Goal: Task Accomplishment & Management: Manage account settings

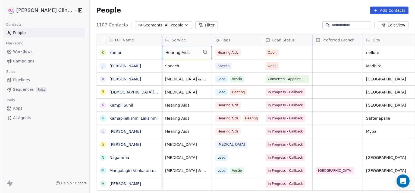
scroll to position [0, 101]
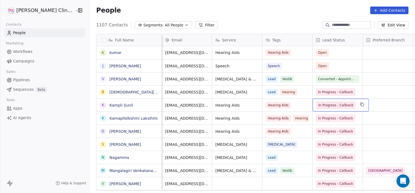
click at [319, 105] on span "In Progress - Callback" at bounding box center [336, 104] width 35 height 5
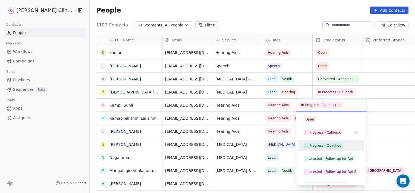
click at [313, 144] on div "In Progress - Qualified" at bounding box center [324, 145] width 36 height 5
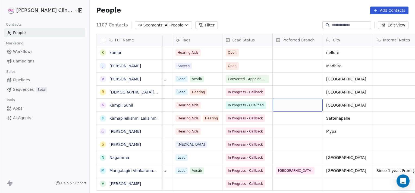
scroll to position [0, 191]
click at [110, 107] on link "Kampli Sunil" at bounding box center [122, 105] width 24 height 4
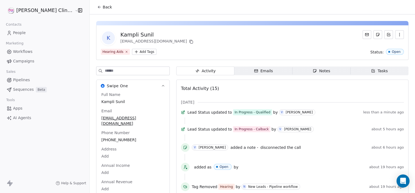
click at [314, 72] on div "Notes" at bounding box center [321, 71] width 17 height 6
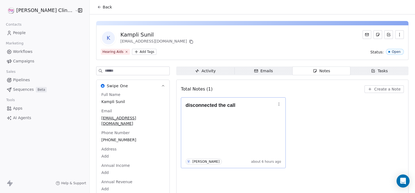
click at [277, 105] on icon "button" at bounding box center [279, 104] width 4 height 4
click at [276, 116] on span "Edit" at bounding box center [274, 115] width 7 height 5
click at [354, 32] on div "**********" at bounding box center [207, 96] width 415 height 193
click at [275, 104] on button "button" at bounding box center [279, 104] width 8 height 8
click at [276, 117] on span "Edit" at bounding box center [274, 115] width 7 height 5
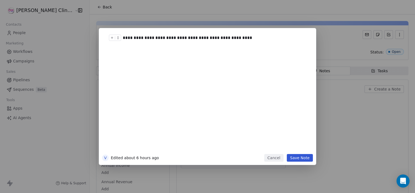
click at [241, 36] on div "**********" at bounding box center [214, 38] width 182 height 7
click at [237, 31] on div "**********" at bounding box center [214, 92] width 189 height 122
click at [184, 43] on div "**********" at bounding box center [214, 41] width 182 height 13
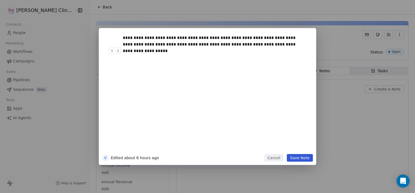
click at [293, 157] on button "Save Note" at bounding box center [300, 158] width 26 height 8
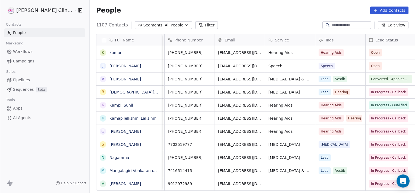
scroll to position [0, 47]
click at [372, 53] on span "Open" at bounding box center [376, 52] width 9 height 5
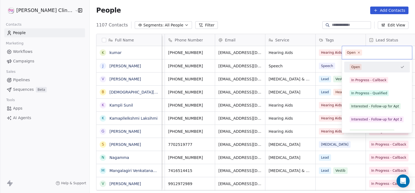
click at [356, 53] on span "Open" at bounding box center [354, 52] width 17 height 6
click at [366, 81] on div "In Progress - Callback" at bounding box center [369, 79] width 35 height 5
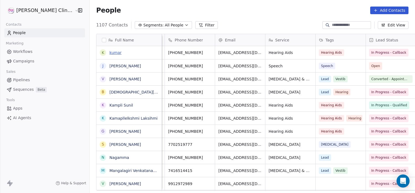
click at [110, 53] on link "kumar" at bounding box center [116, 52] width 12 height 4
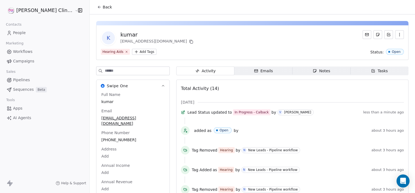
click at [294, 71] on span "Notes Notes" at bounding box center [322, 70] width 58 height 9
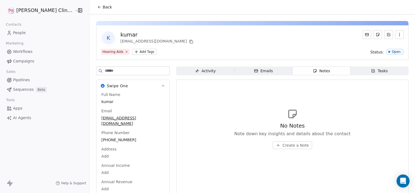
click at [286, 146] on span "Create a Note" at bounding box center [296, 144] width 26 height 5
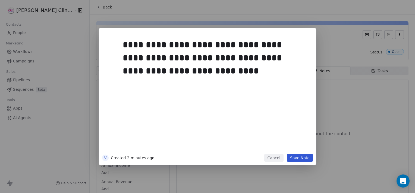
click at [286, 146] on div "**********" at bounding box center [216, 94] width 186 height 116
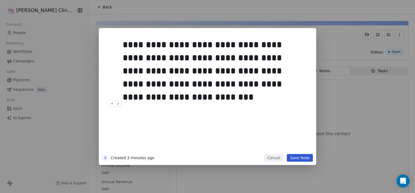
click at [298, 158] on button "Save Note" at bounding box center [300, 158] width 26 height 8
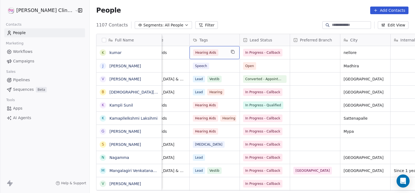
scroll to position [0, 176]
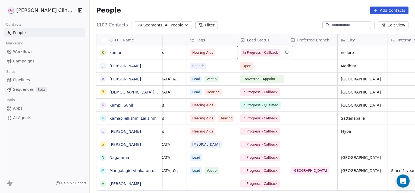
click at [243, 54] on span "In Progress - Callback" at bounding box center [260, 52] width 35 height 5
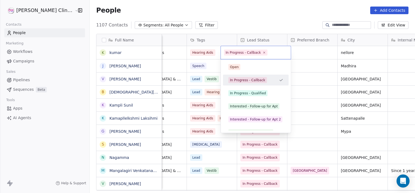
click at [236, 54] on span "In Progress - Callback" at bounding box center [246, 52] width 44 height 6
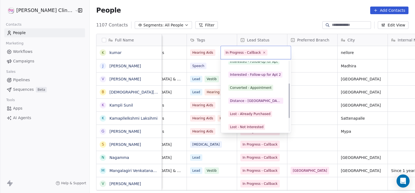
scroll to position [46, 0]
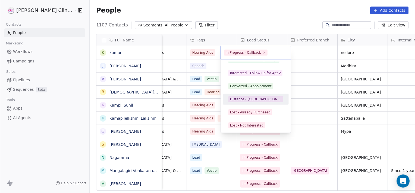
click at [237, 100] on div "Distance - [GEOGRAPHIC_DATA]" at bounding box center [256, 99] width 52 height 5
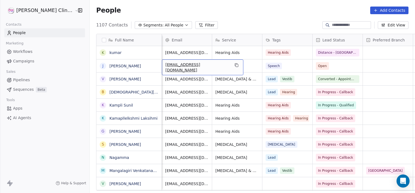
scroll to position [0, 50]
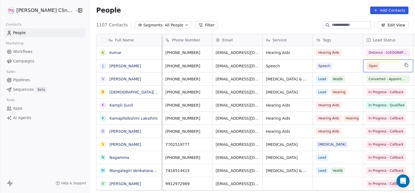
click at [369, 65] on span "Open" at bounding box center [373, 65] width 9 height 5
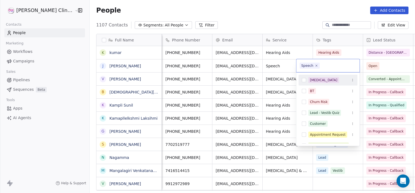
click at [370, 60] on html "[PERSON_NAME] Clinic External Contacts People Marketing Workflows Campaigns Sal…" at bounding box center [207, 96] width 415 height 193
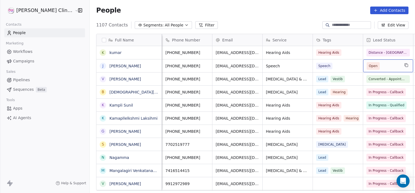
click at [369, 66] on span "Open" at bounding box center [373, 65] width 9 height 5
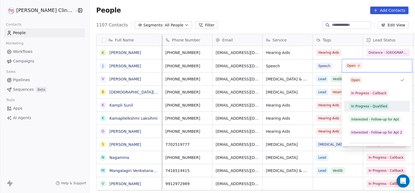
click at [356, 108] on div "In Progress - Qualified" at bounding box center [370, 106] width 36 height 5
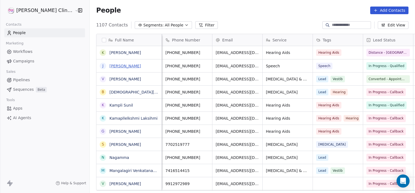
click at [110, 66] on link "[PERSON_NAME]" at bounding box center [126, 66] width 32 height 4
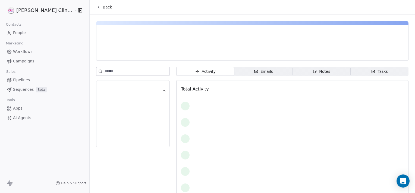
click at [313, 70] on icon "button" at bounding box center [315, 71] width 4 height 4
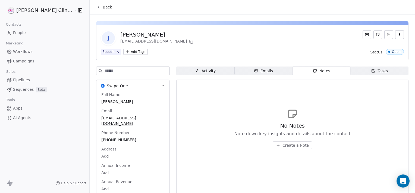
click at [290, 148] on button "Create a Note" at bounding box center [292, 145] width 39 height 8
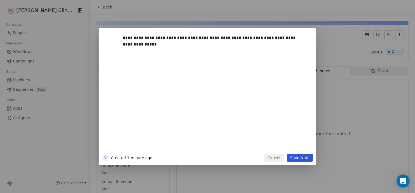
click at [300, 154] on button "Save Note" at bounding box center [300, 158] width 26 height 8
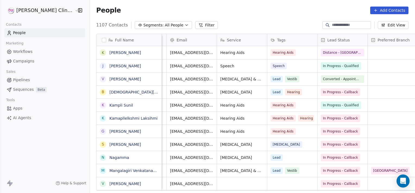
scroll to position [0, 140]
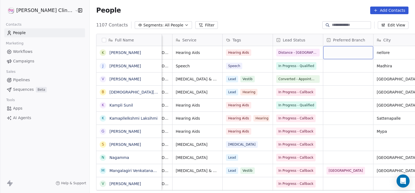
click at [337, 56] on div "grid" at bounding box center [349, 52] width 50 height 13
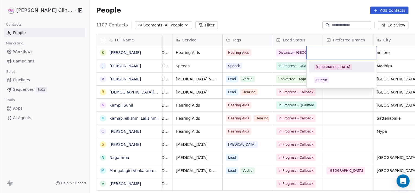
click at [288, 64] on html "[PERSON_NAME] Clinic External Contacts People Marketing Workflows Campaigns Sal…" at bounding box center [207, 96] width 415 height 193
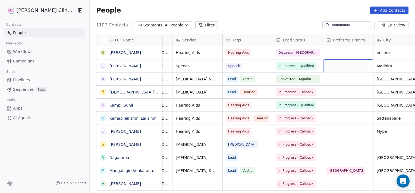
click at [324, 64] on div "grid" at bounding box center [349, 65] width 50 height 13
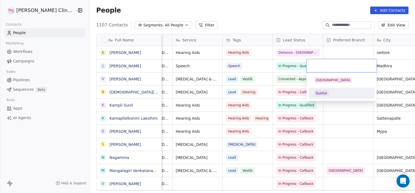
click at [321, 94] on div "Guntur" at bounding box center [321, 93] width 11 height 5
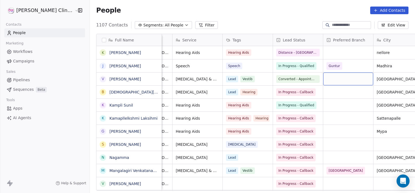
click at [324, 74] on div "grid" at bounding box center [349, 78] width 50 height 13
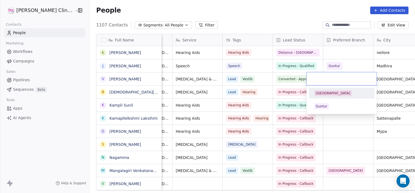
click at [321, 94] on div "[GEOGRAPHIC_DATA]" at bounding box center [333, 93] width 35 height 5
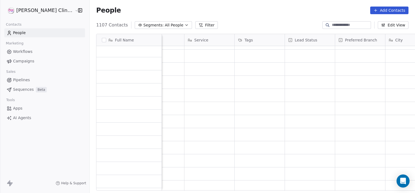
scroll to position [0, 0]
